Goal: Task Accomplishment & Management: Manage account settings

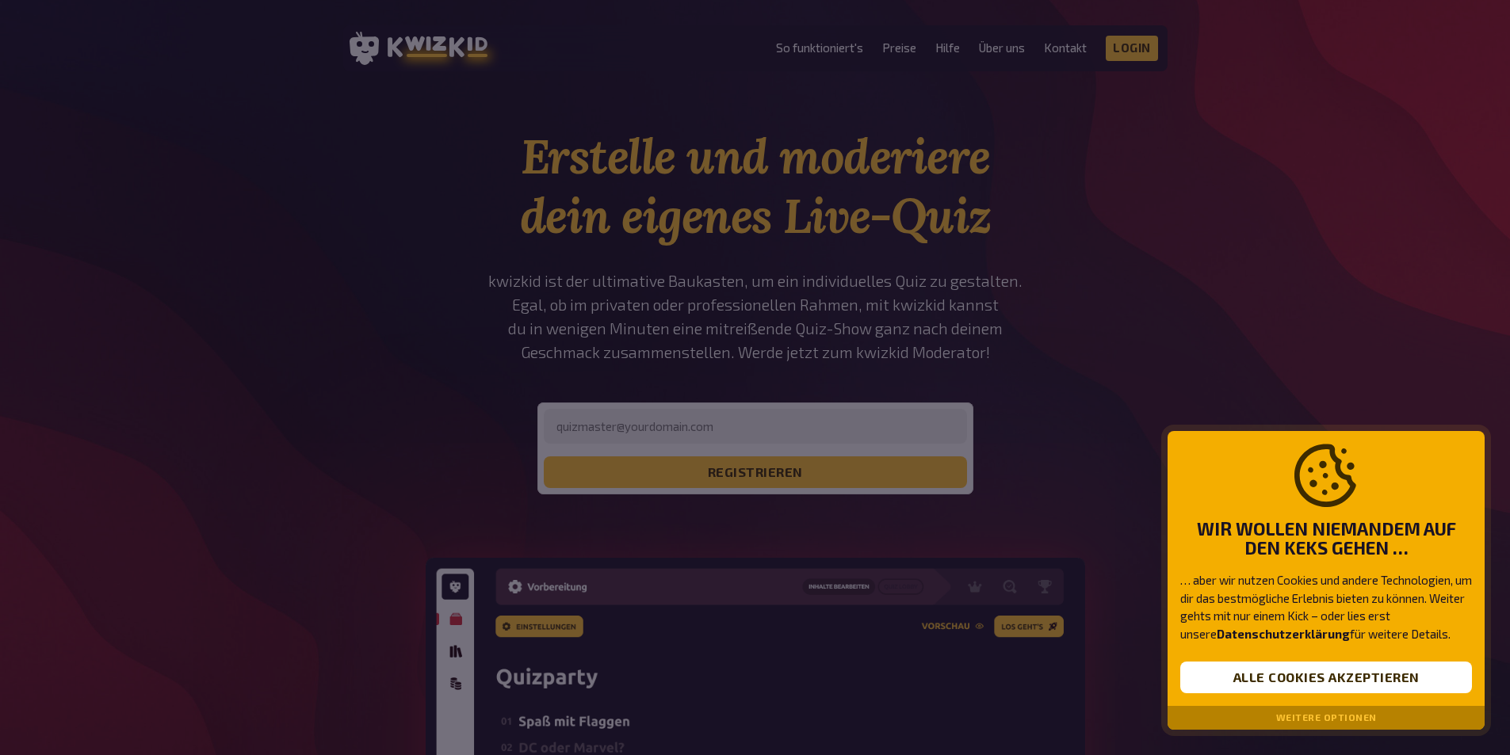
click at [730, 421] on div at bounding box center [755, 377] width 1510 height 755
click at [1327, 676] on button "Alle Cookies akzeptieren" at bounding box center [1326, 678] width 292 height 32
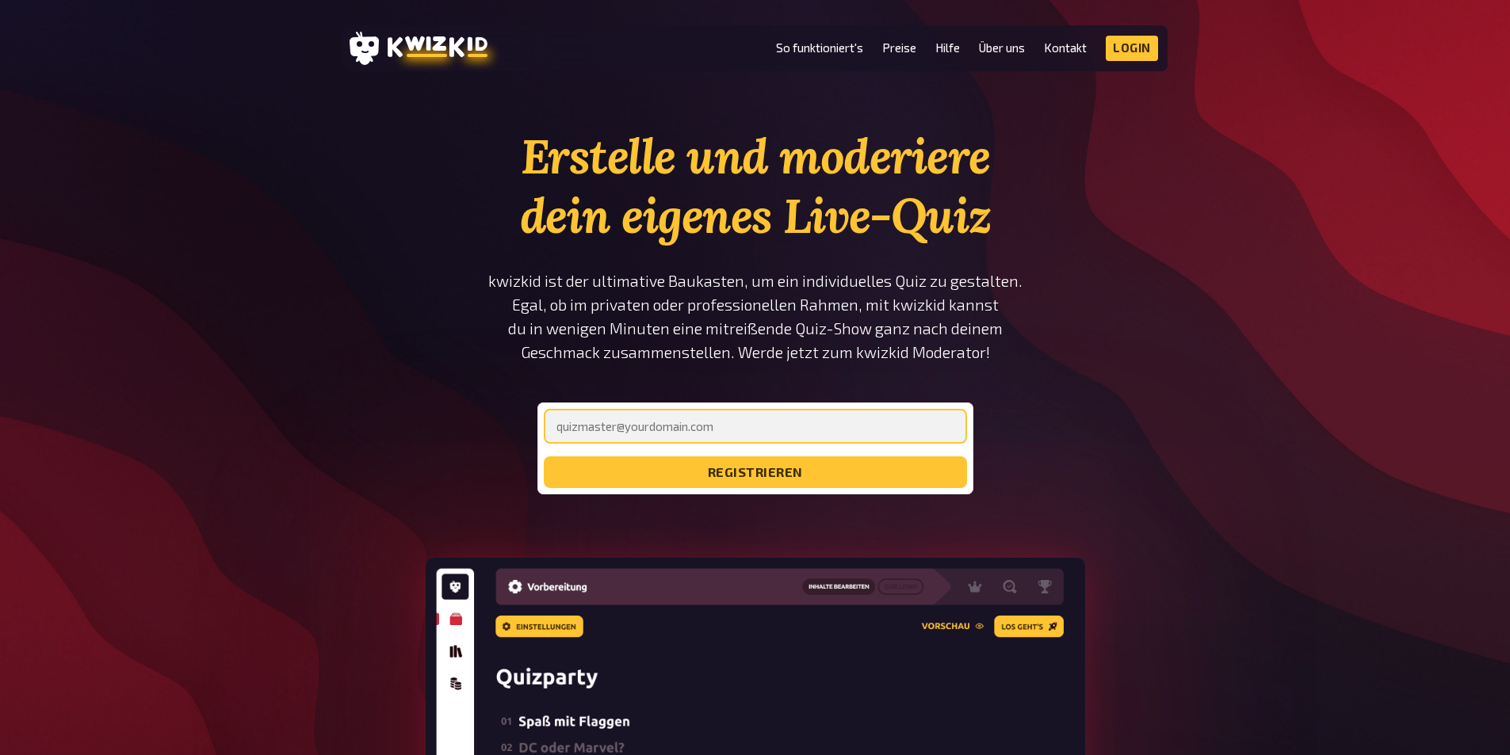
click at [732, 427] on input "email" at bounding box center [755, 426] width 423 height 35
type input "[EMAIL_ADDRESS][DOMAIN_NAME]"
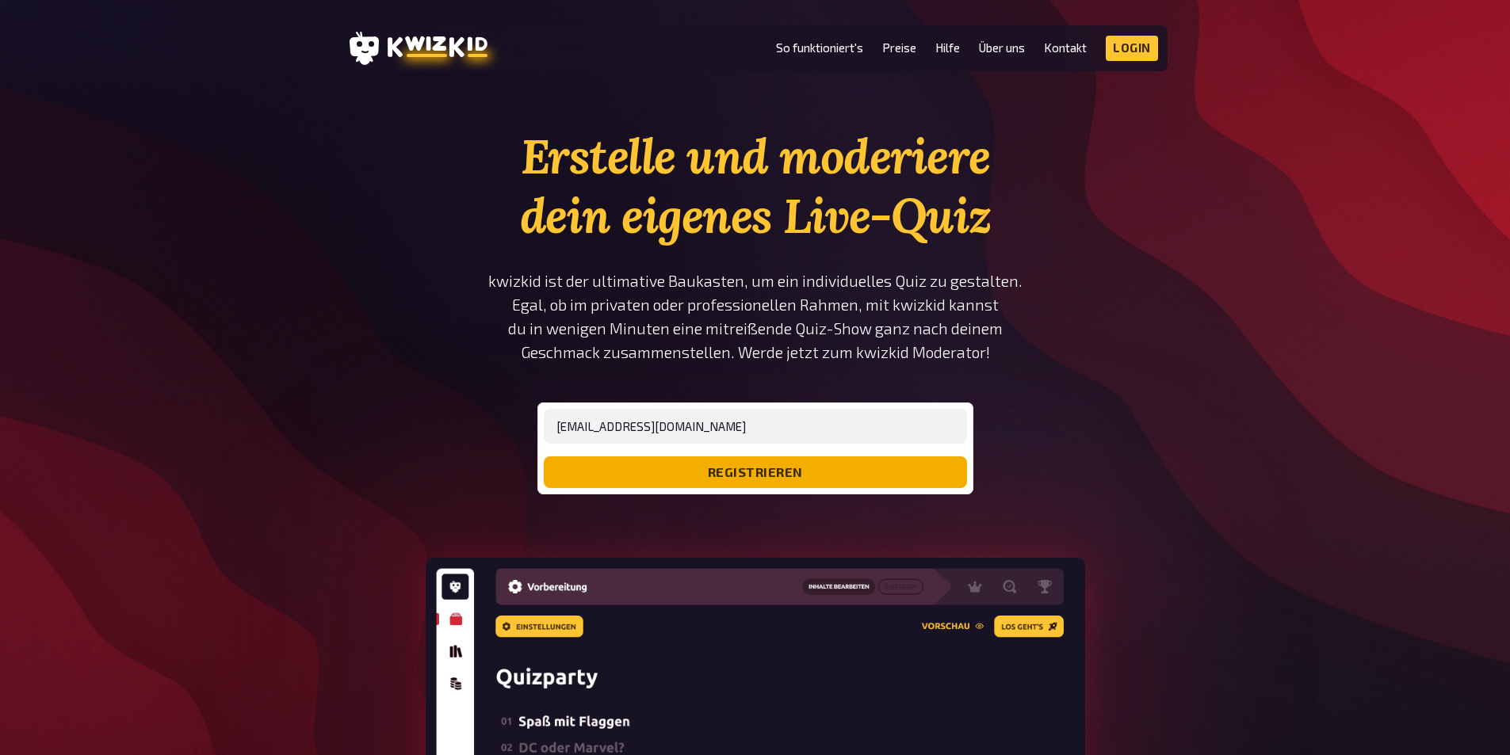
click at [740, 471] on button "registrieren" at bounding box center [755, 473] width 423 height 32
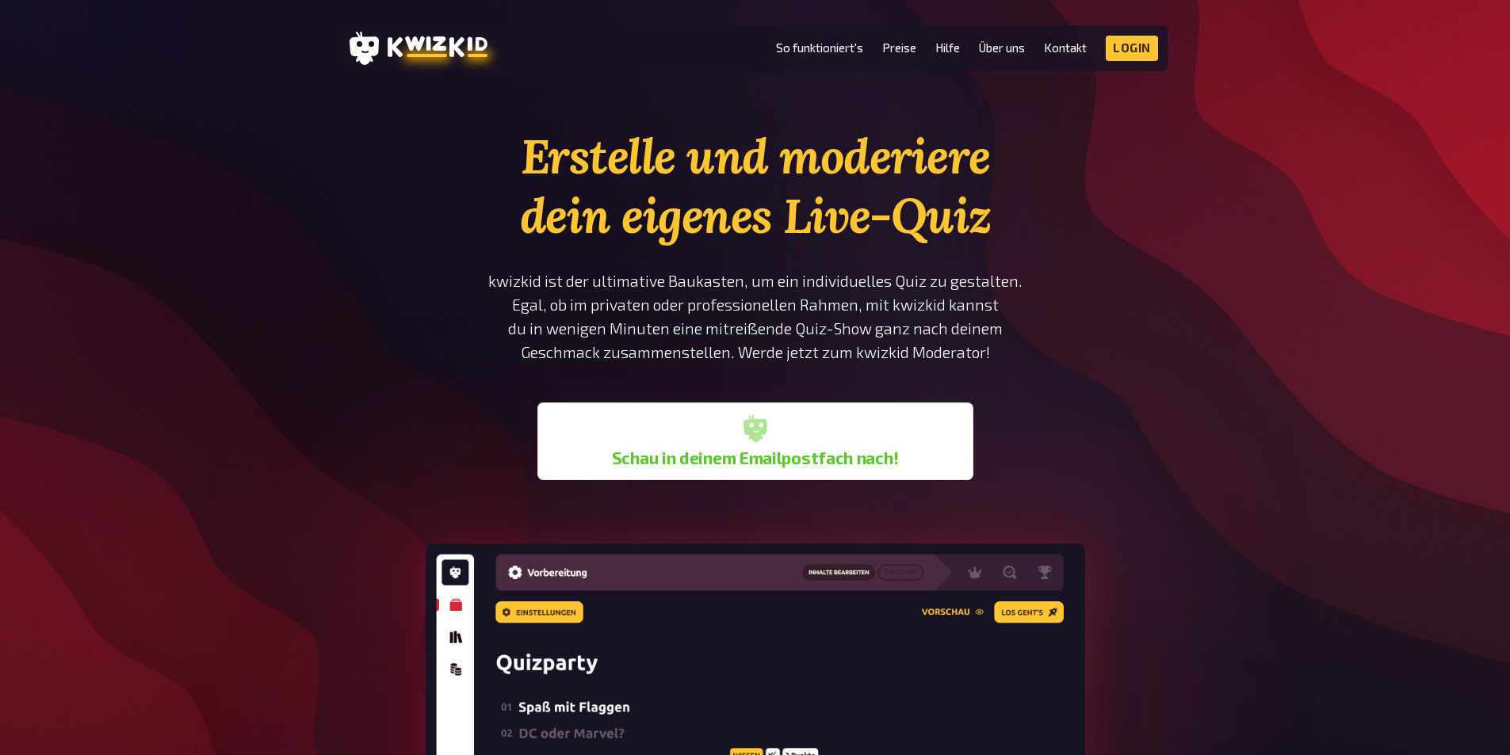
click at [1064, 352] on section "Erstelle und moderiere dein eigenes Live-Quiz kwizkid ist der ultimative Baukas…" at bounding box center [755, 606] width 824 height 959
click at [1131, 48] on link "Login" at bounding box center [1132, 48] width 52 height 25
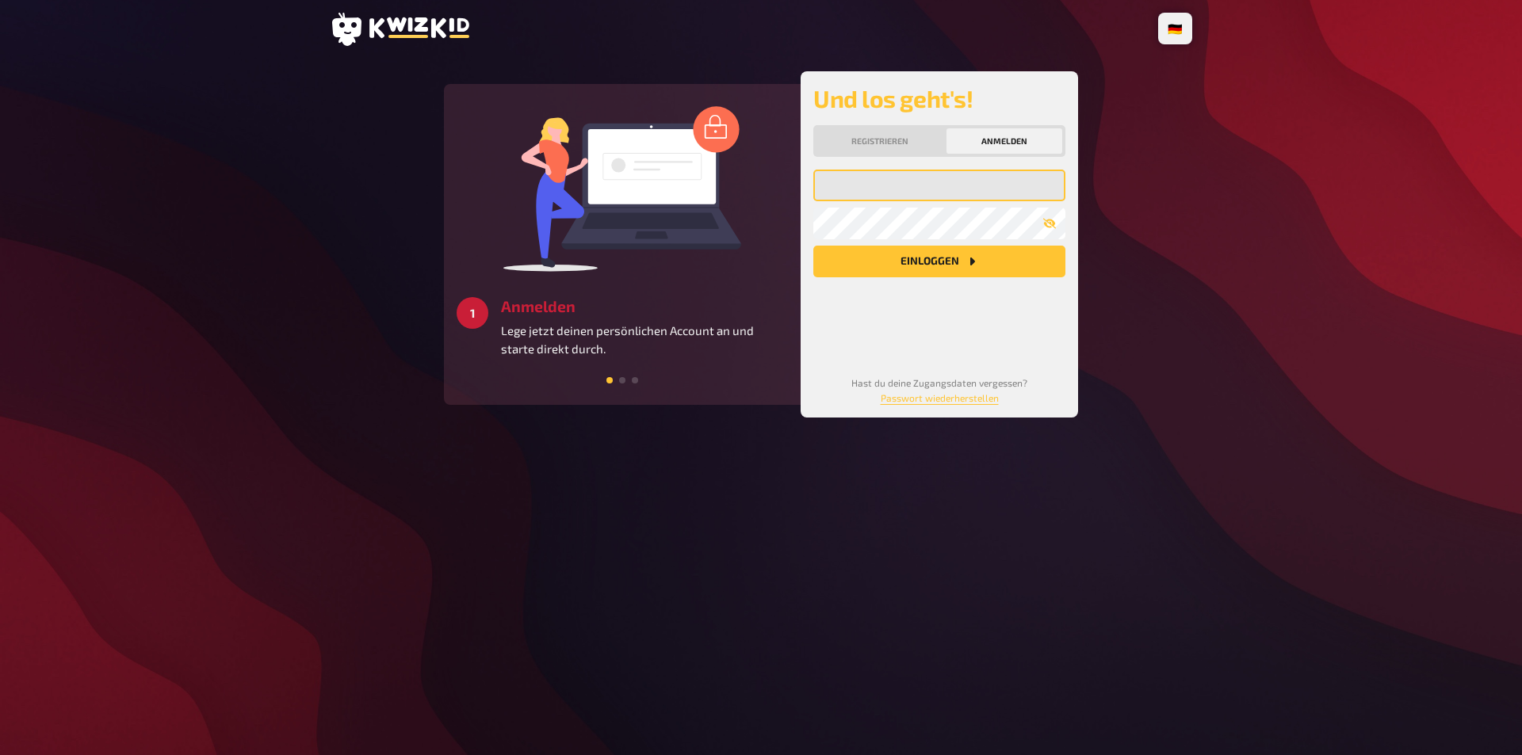
click at [920, 201] on input "email" at bounding box center [939, 186] width 252 height 32
type input "[EMAIL_ADDRESS][DOMAIN_NAME]"
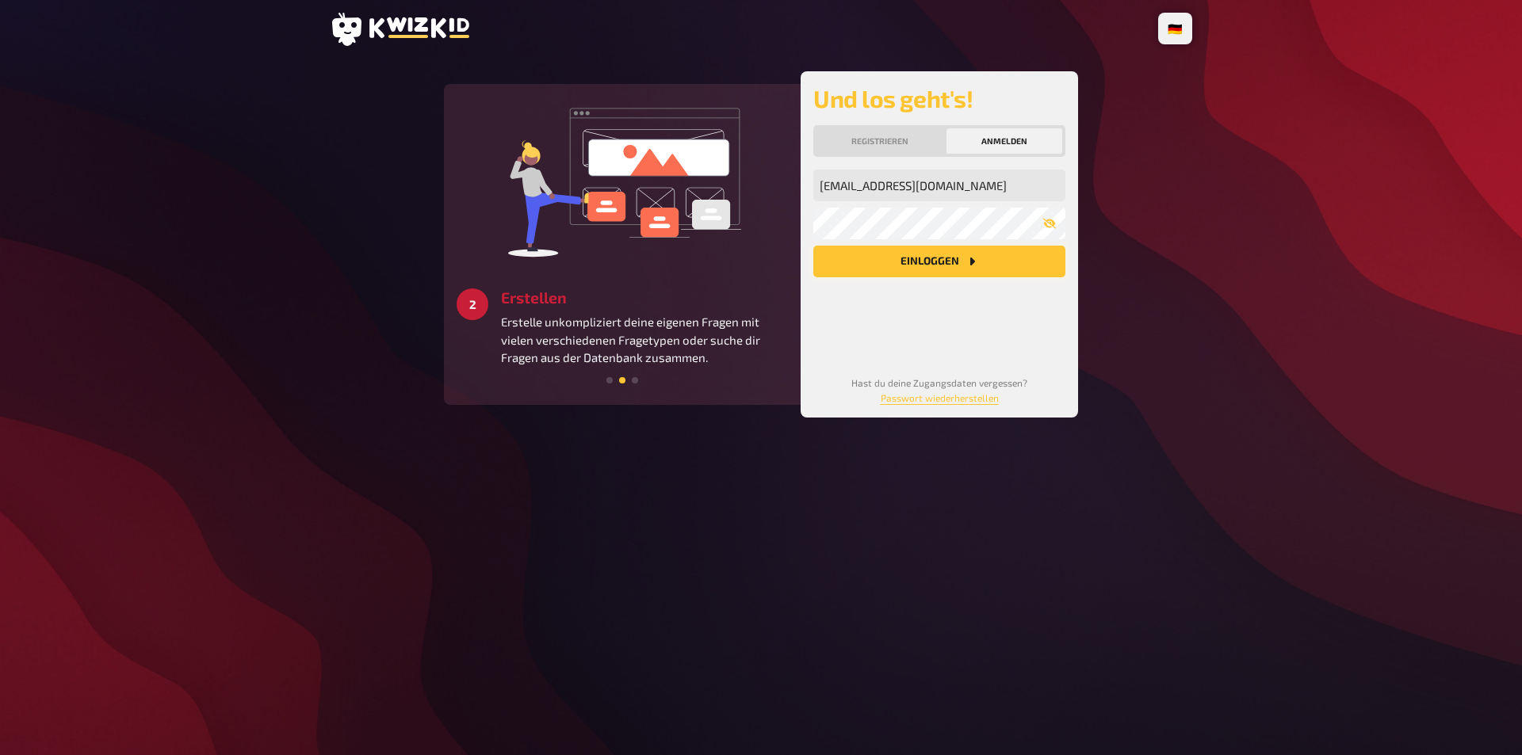
click at [957, 277] on button "Einloggen" at bounding box center [939, 262] width 252 height 32
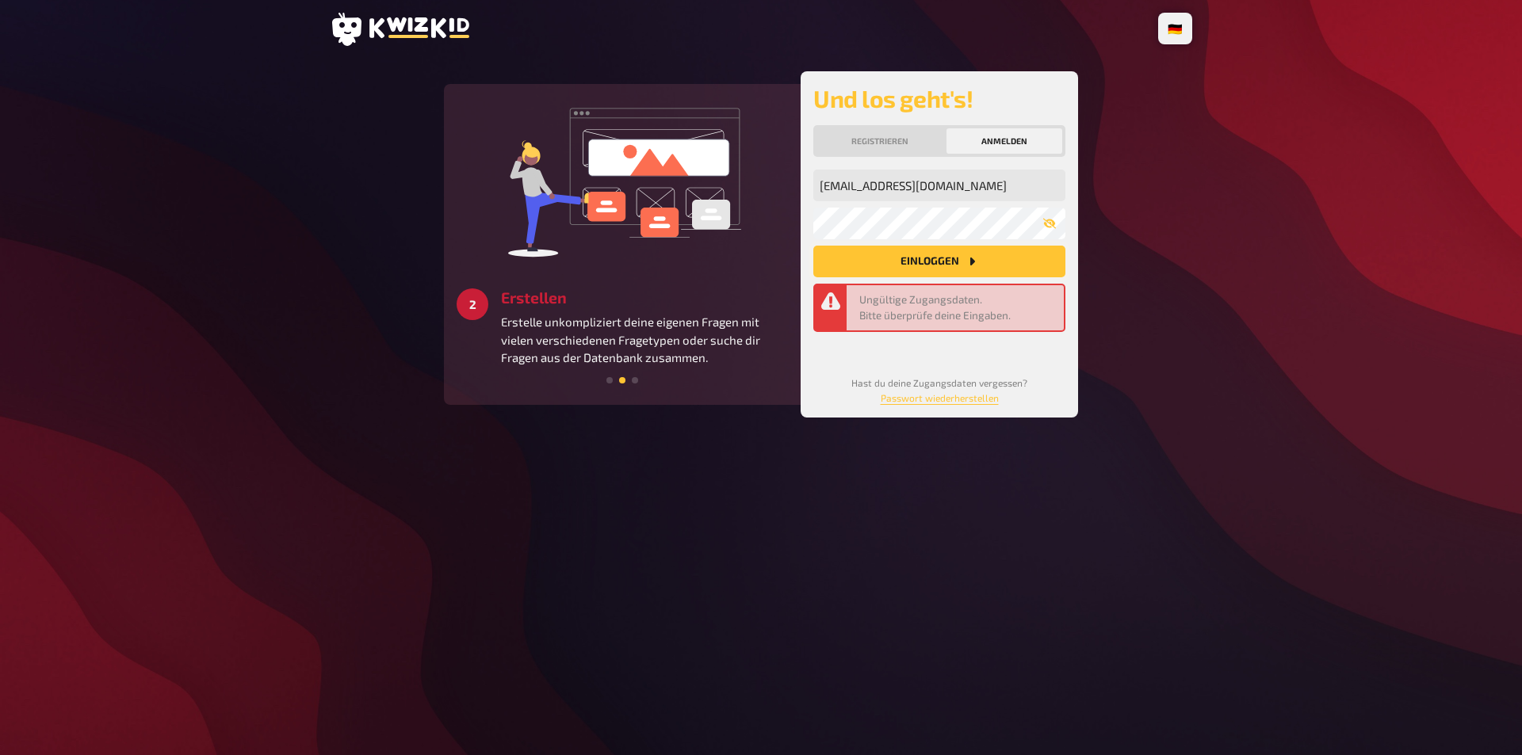
click at [954, 277] on button "Einloggen" at bounding box center [939, 262] width 252 height 32
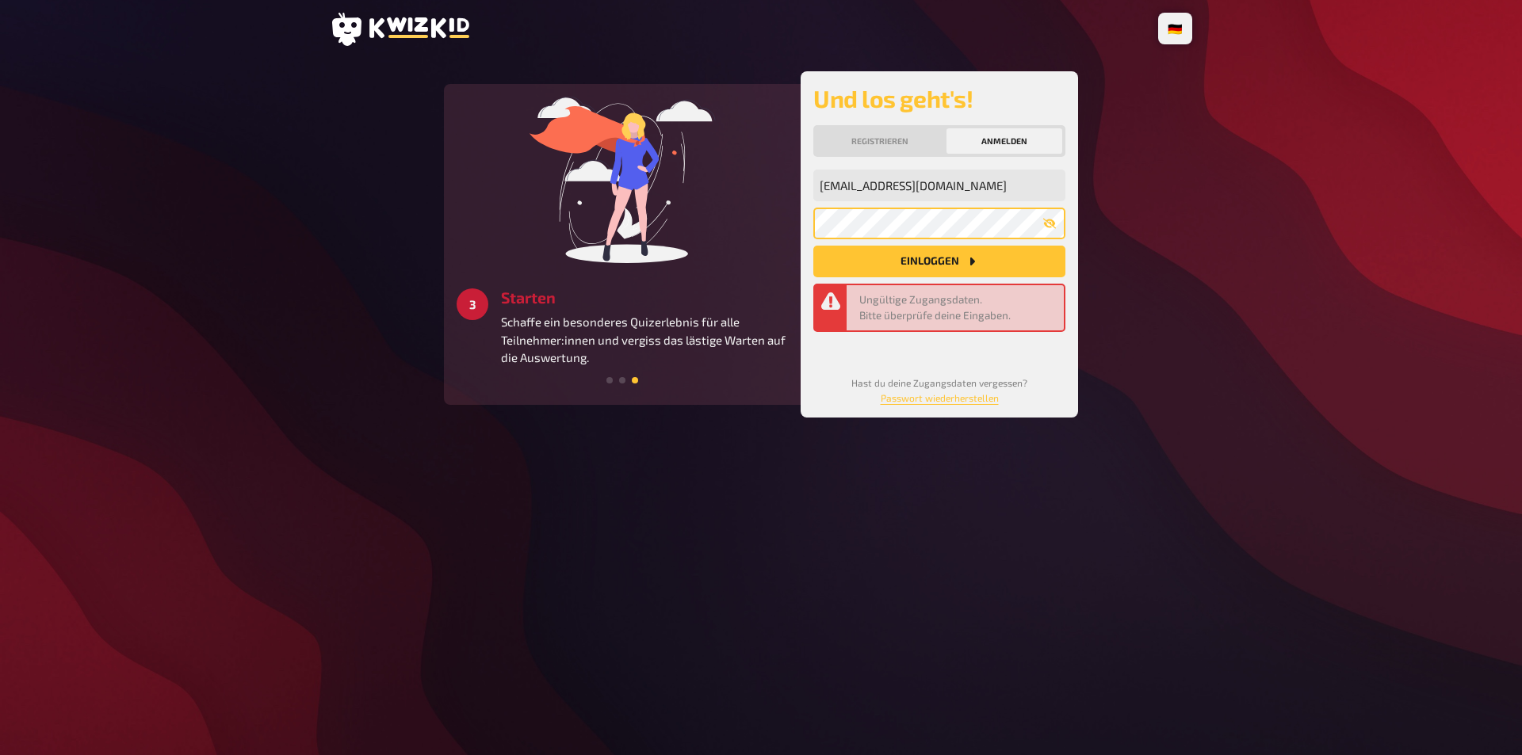
click at [753, 254] on div "1 Anmelden Lege jetzt deinen persönlichen Account an und starte direkt durch. 2…" at bounding box center [761, 244] width 634 height 346
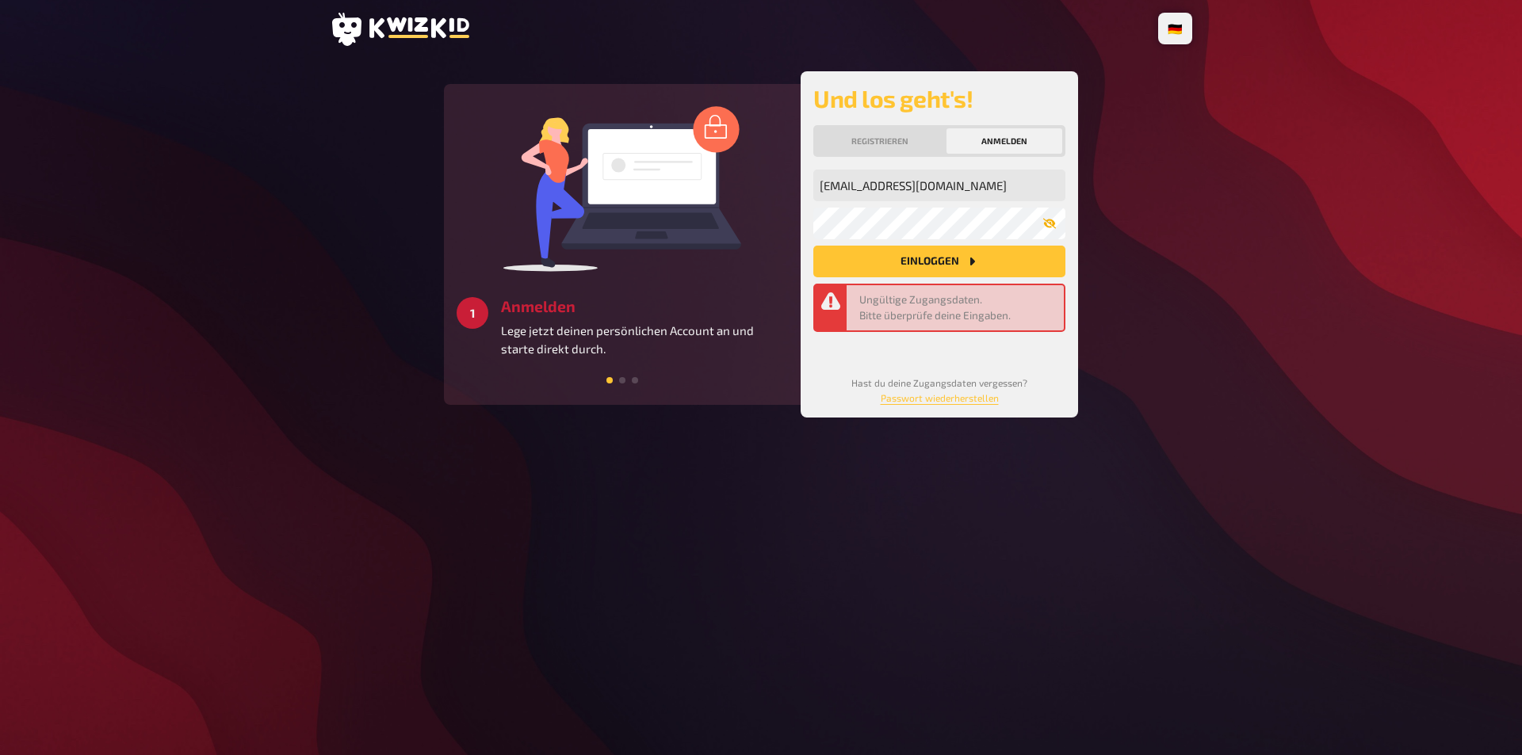
click at [1048, 230] on icon "button" at bounding box center [1049, 223] width 13 height 13
click at [741, 251] on div "2 Erstellen Erstelle unkompliziert deine eigenen Fragen mit vielen verschiedene…" at bounding box center [761, 244] width 634 height 346
click at [775, 247] on div "2 Erstellen Erstelle unkompliziert deine eigenen Fragen mit vielen verschiedene…" at bounding box center [761, 244] width 634 height 346
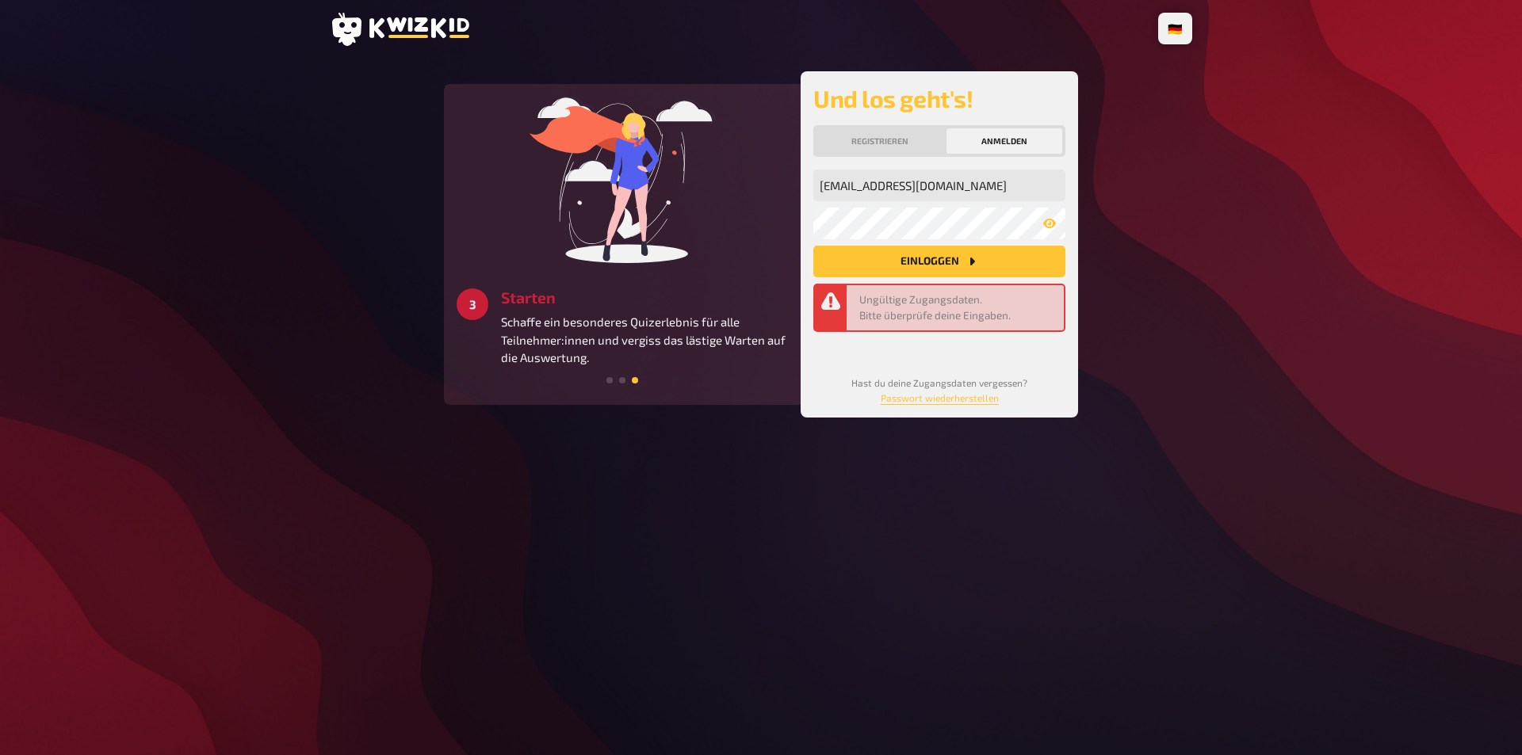
click at [920, 277] on button "Einloggen" at bounding box center [939, 262] width 252 height 32
click at [921, 277] on button "Einloggen" at bounding box center [939, 262] width 252 height 32
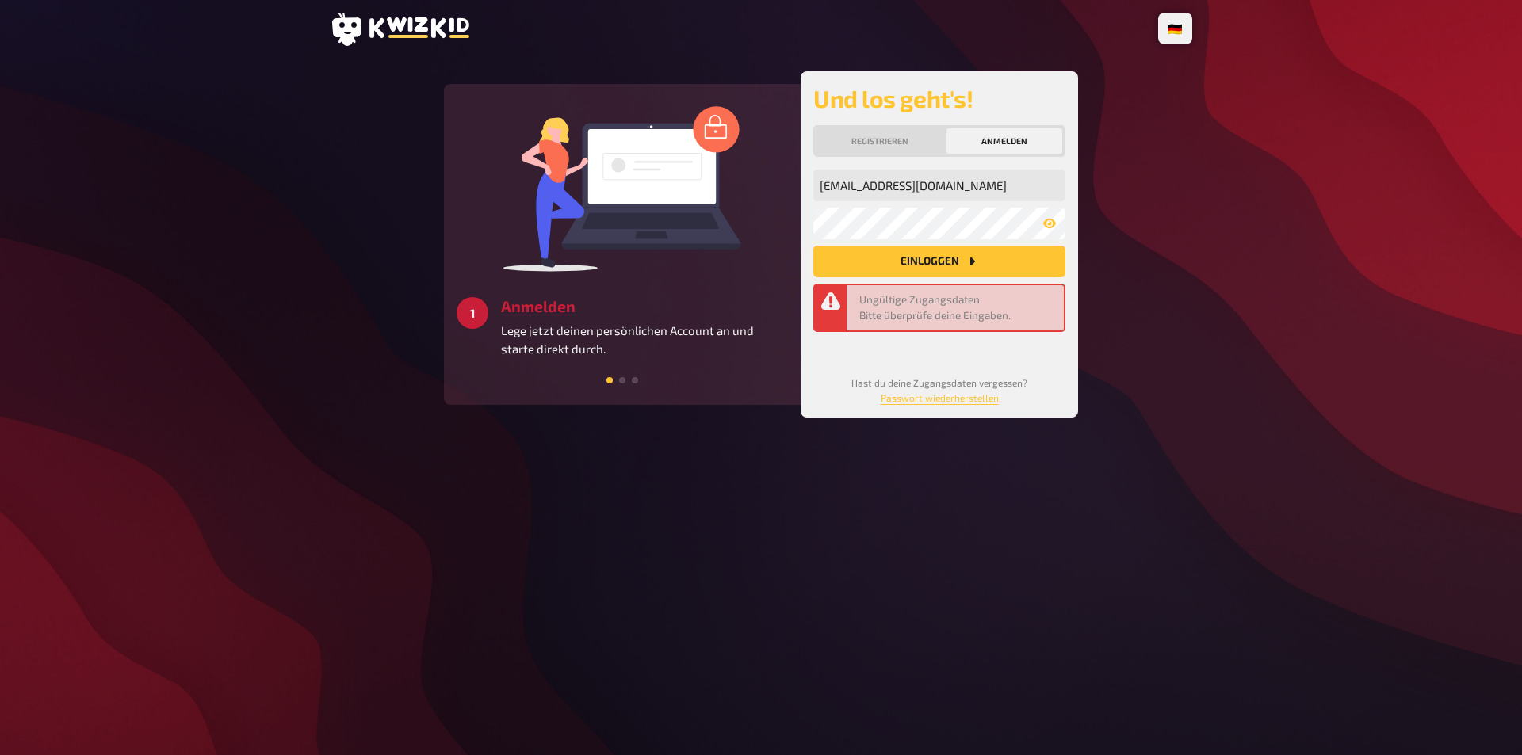
click at [976, 268] on icon "Einloggen" at bounding box center [972, 261] width 13 height 13
click at [962, 277] on button "Einloggen" at bounding box center [939, 262] width 252 height 32
click at [958, 277] on button "Einloggen" at bounding box center [939, 262] width 252 height 32
click at [1004, 154] on button "Anmelden" at bounding box center [1005, 140] width 116 height 25
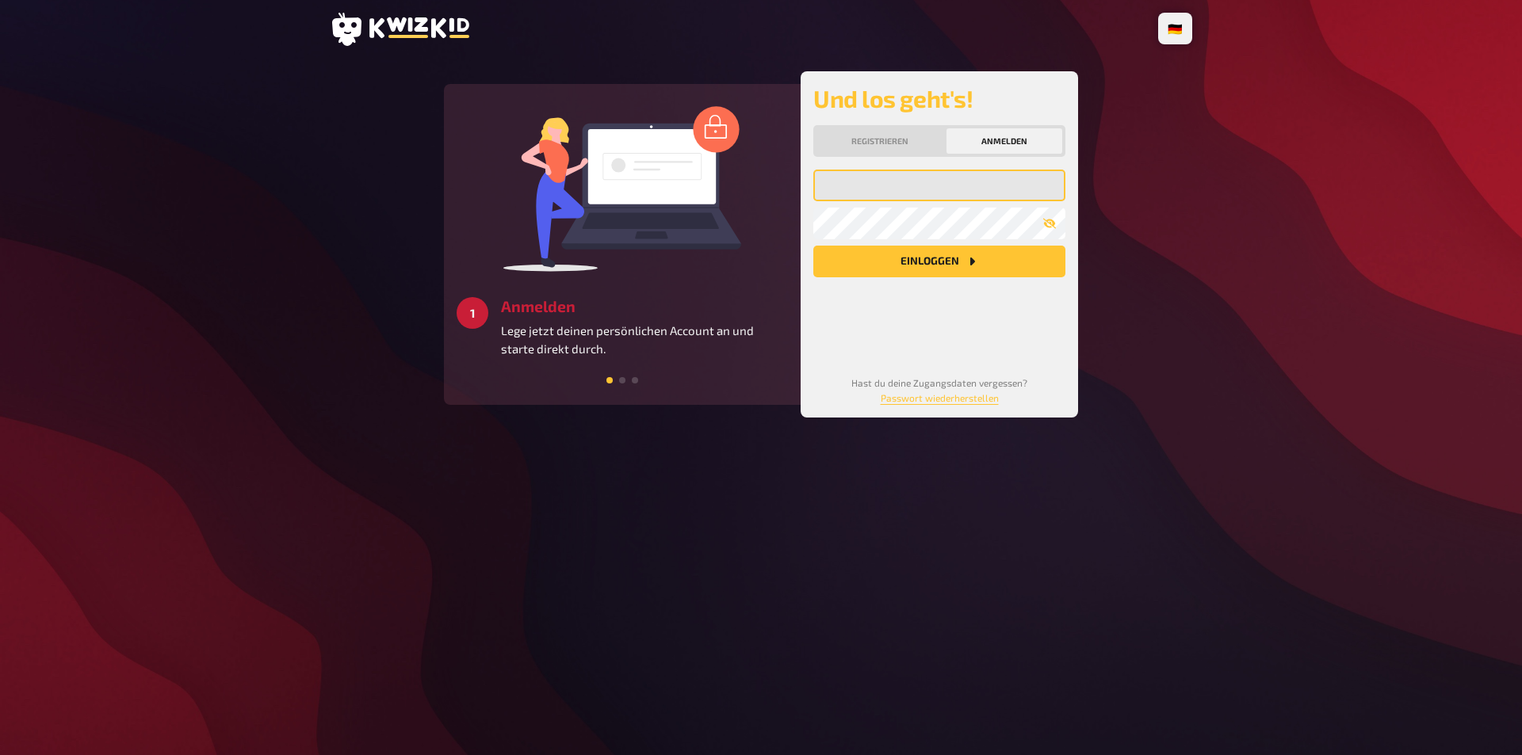
click at [870, 201] on input "email" at bounding box center [939, 186] width 252 height 32
type input "[EMAIL_ADDRESS][DOMAIN_NAME]"
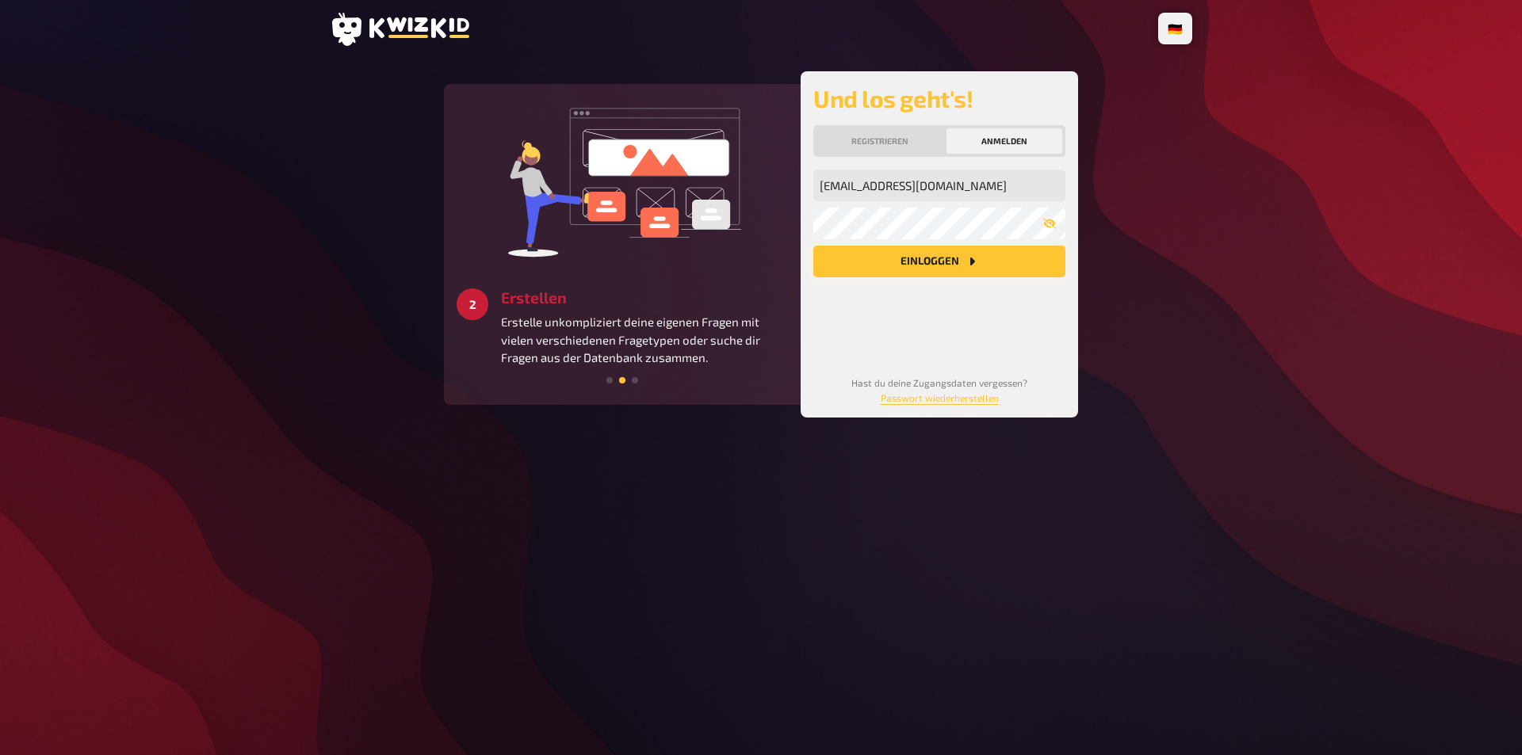
click at [905, 277] on button "Einloggen" at bounding box center [939, 262] width 252 height 32
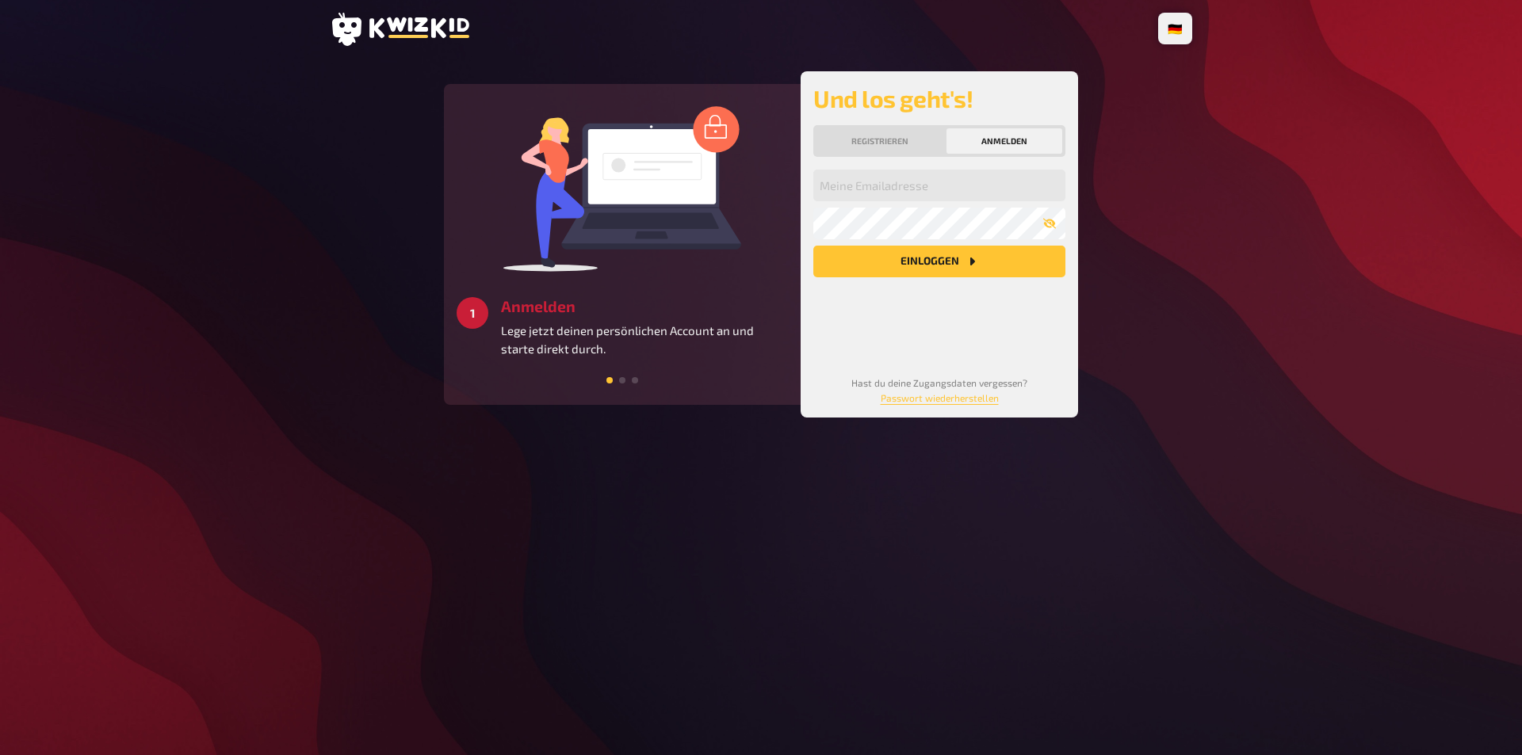
click at [993, 154] on button "Anmelden" at bounding box center [1005, 140] width 116 height 25
click at [918, 200] on input "email" at bounding box center [939, 186] width 252 height 32
type input "[EMAIL_ADDRESS][DOMAIN_NAME]"
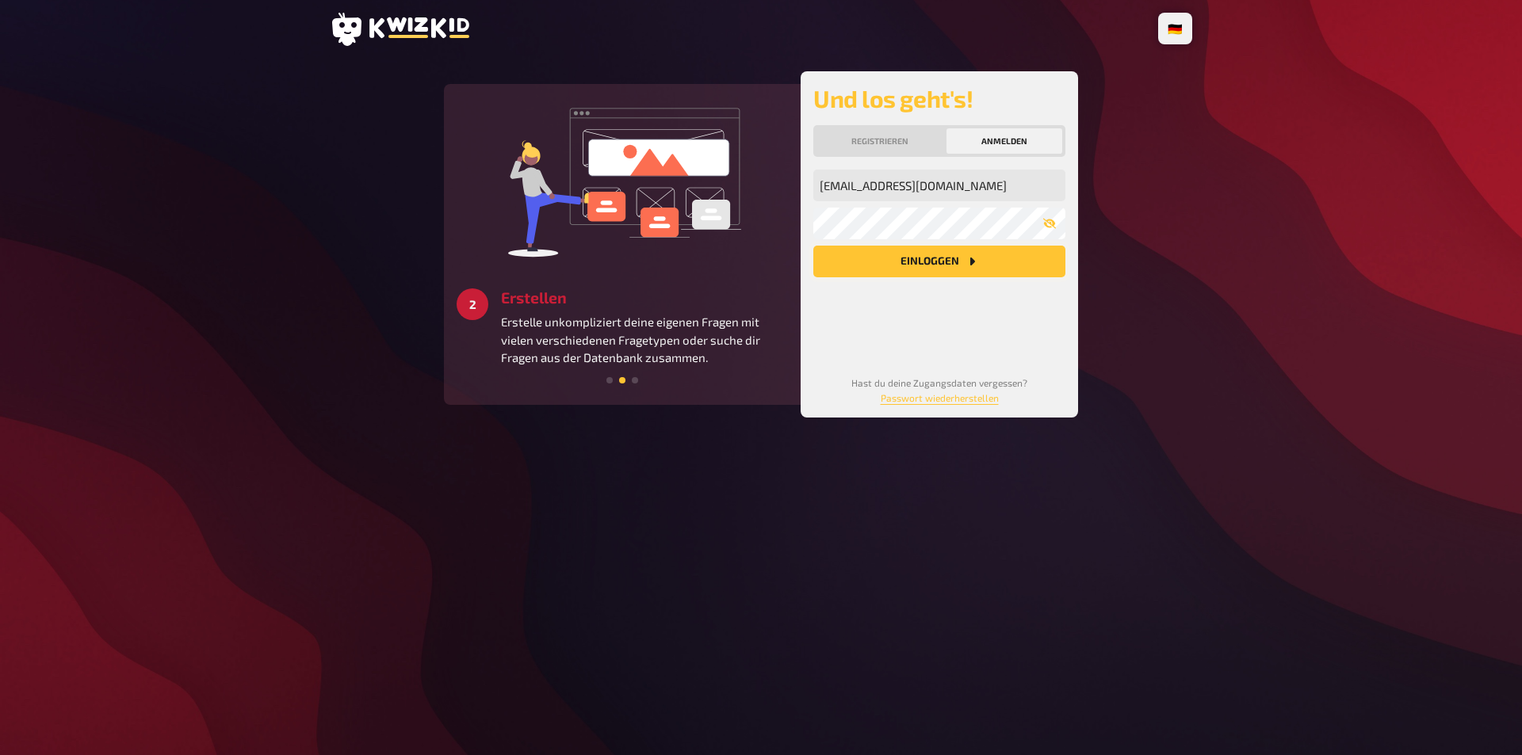
click at [947, 277] on button "Einloggen" at bounding box center [939, 262] width 252 height 32
